Goal: Find contact information: Find contact information

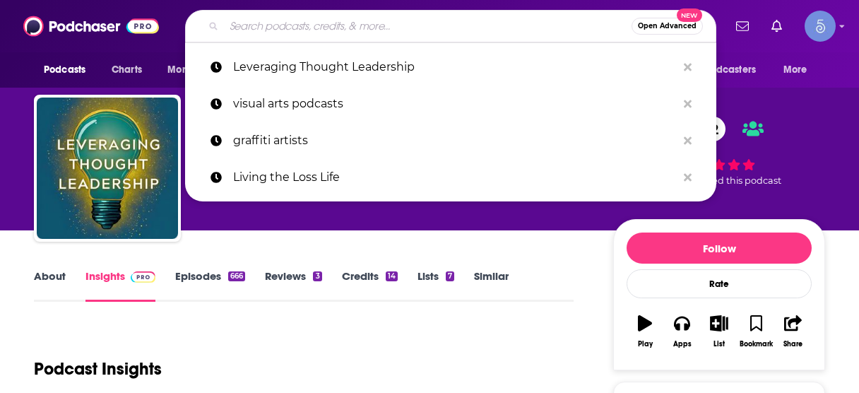
type input "The Mind-Body Podcast, Your Rebellious Podcast"
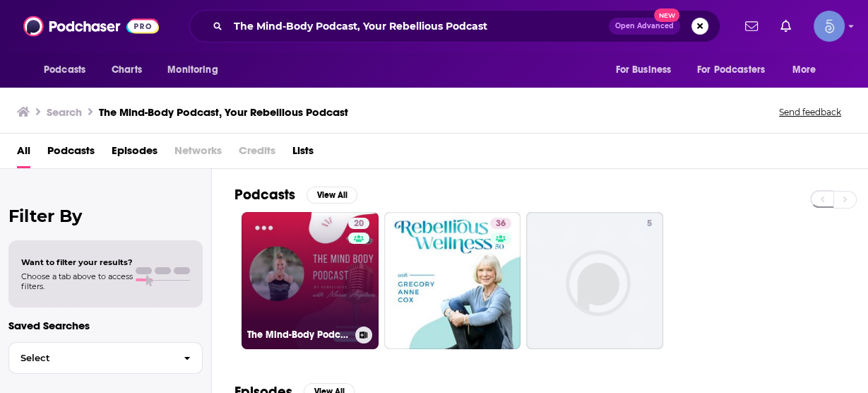
click at [293, 258] on link "20 The Mind-Body Podcast, Your Rebellious Podcast" at bounding box center [309, 280] width 137 height 137
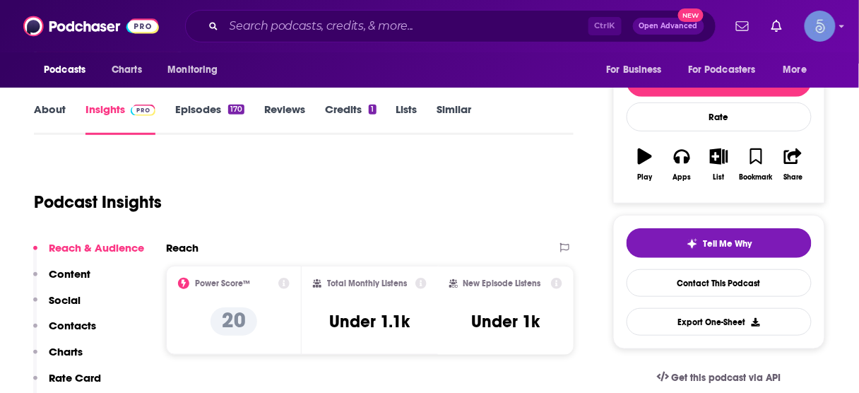
scroll to position [169, 0]
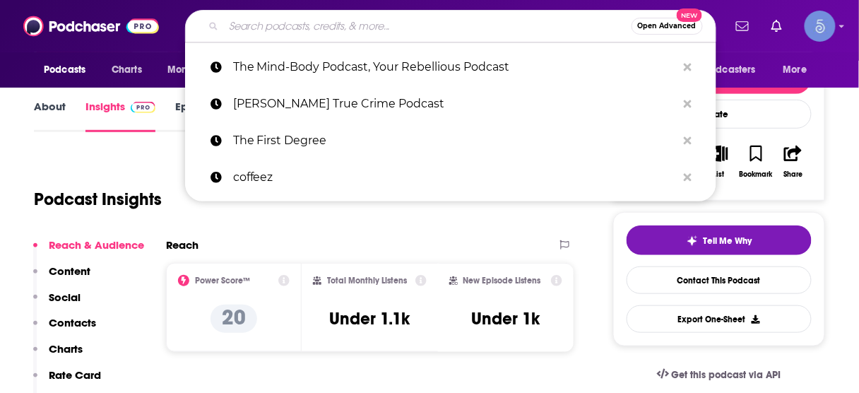
click at [469, 21] on input "Search podcasts, credits, & more..." at bounding box center [427, 26] width 407 height 23
paste input "The Mind-Body Podcast, Your Rebellious Podcast"
type input "The Mind-Body Podcast, Your Rebellious Podcast"
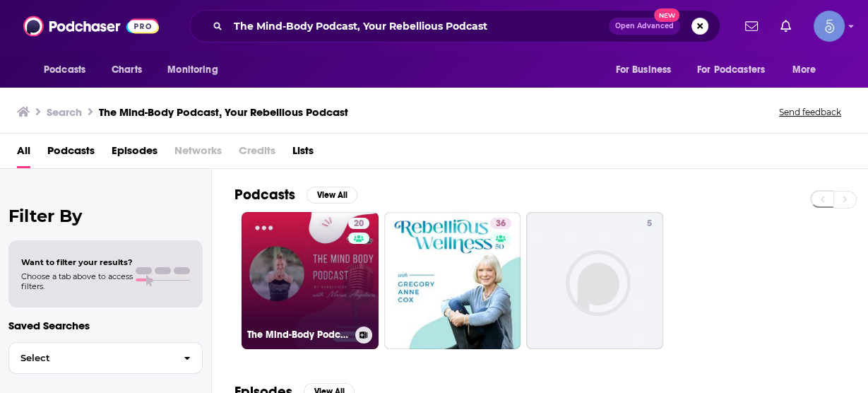
click at [354, 282] on div "20" at bounding box center [360, 271] width 25 height 109
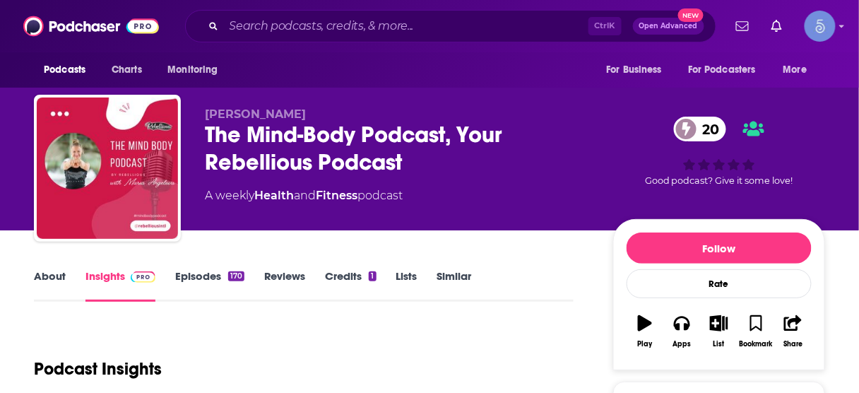
scroll to position [282, 0]
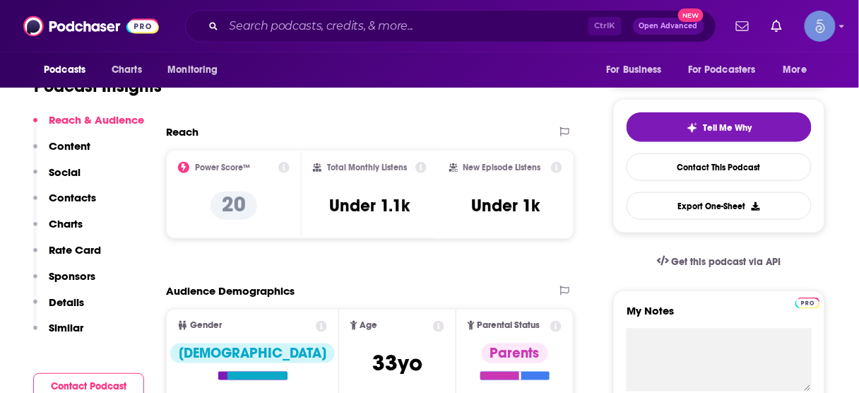
click at [75, 195] on p "Contacts" at bounding box center [72, 197] width 47 height 13
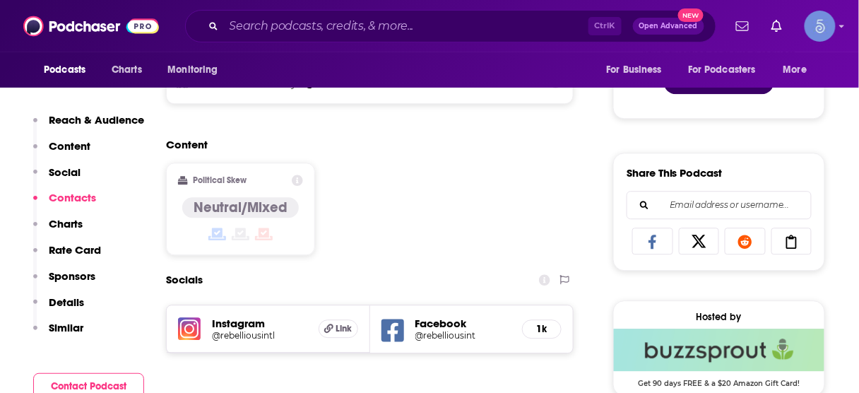
scroll to position [974, 0]
